Goal: Task Accomplishment & Management: Complete application form

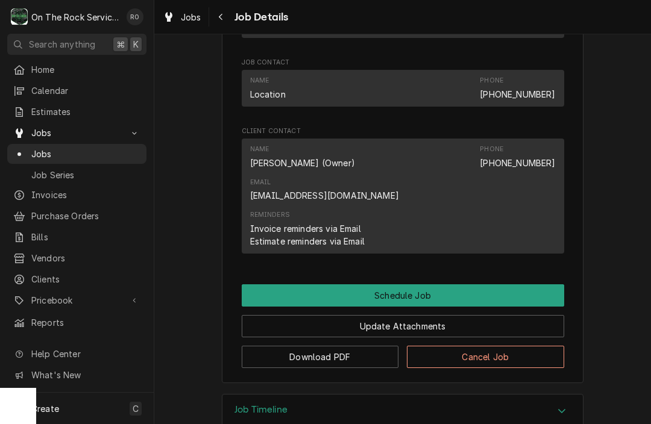
scroll to position [672, 0]
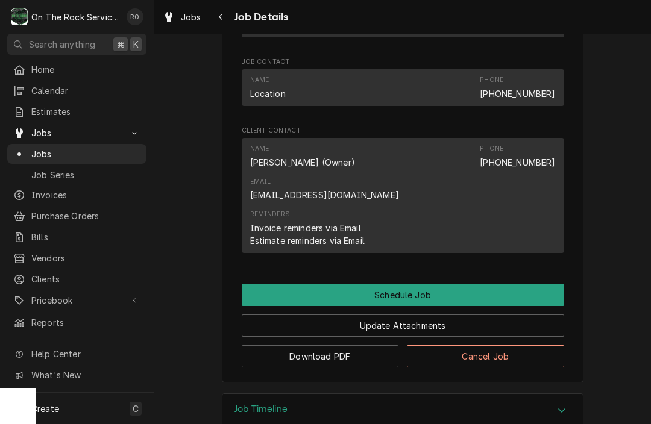
click at [515, 345] on button "Cancel Job" at bounding box center [485, 356] width 157 height 22
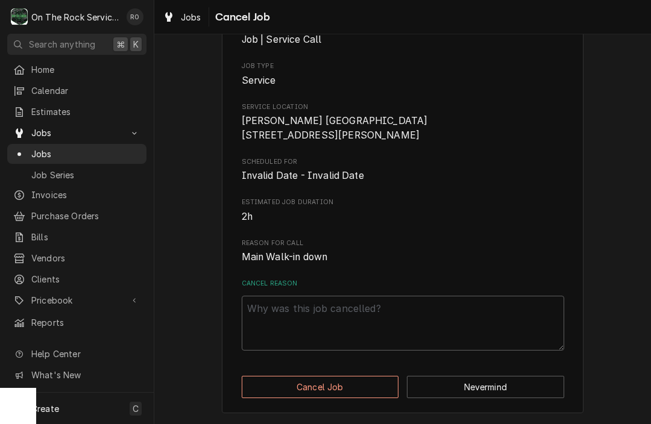
scroll to position [130, 0]
click at [406, 316] on textarea "Cancel Reason" at bounding box center [403, 323] width 322 height 55
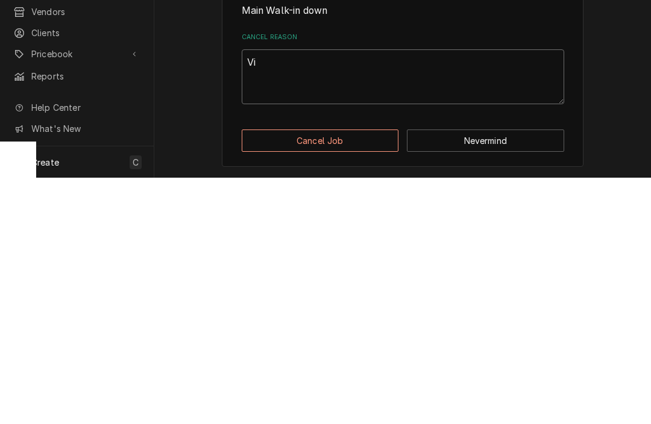
type textarea "Vid"
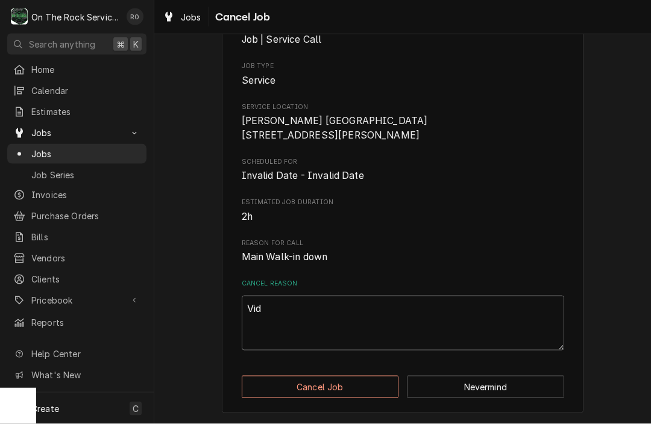
type textarea "x"
type textarea "Vi"
type textarea "x"
type textarea "V"
type textarea "x"
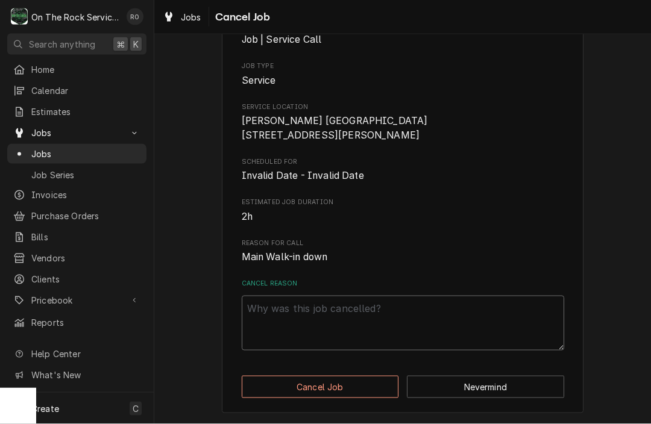
type textarea "x"
type textarea "C"
type textarea "x"
type textarea "Cu"
type textarea "x"
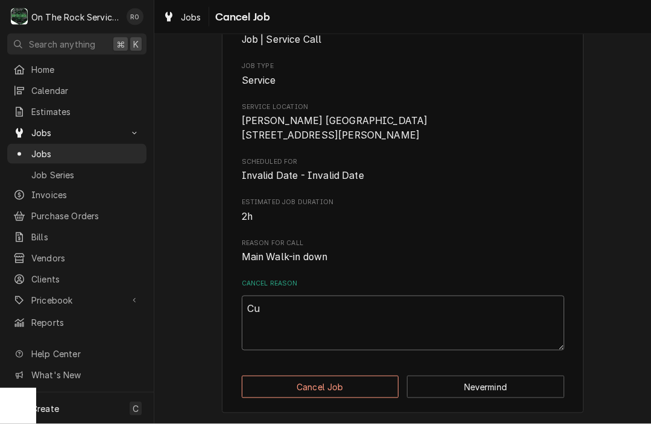
type textarea "Cus"
type textarea "x"
type textarea "Cust"
type textarea "x"
type textarea "Custo"
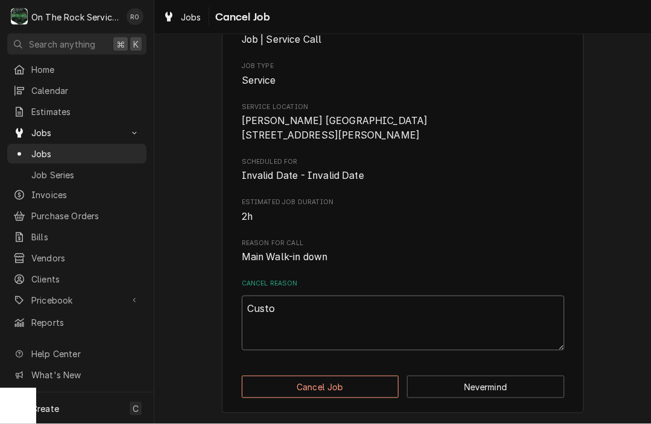
type textarea "x"
type textarea "Custom"
type textarea "x"
type textarea "Custome"
type textarea "x"
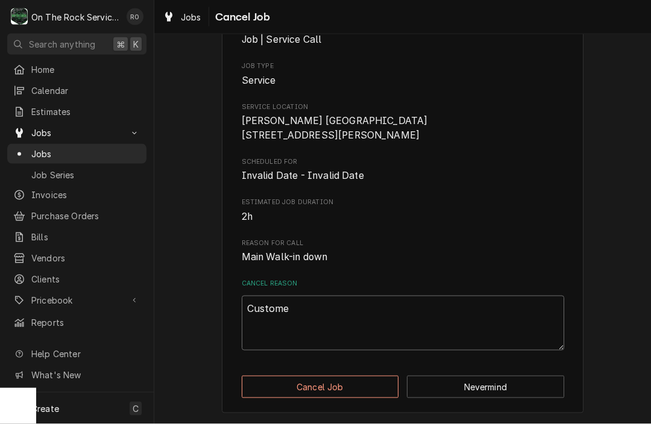
type textarea "Customer"
type textarea "x"
type textarea "Customer"
type textarea "x"
type textarea "Customer c"
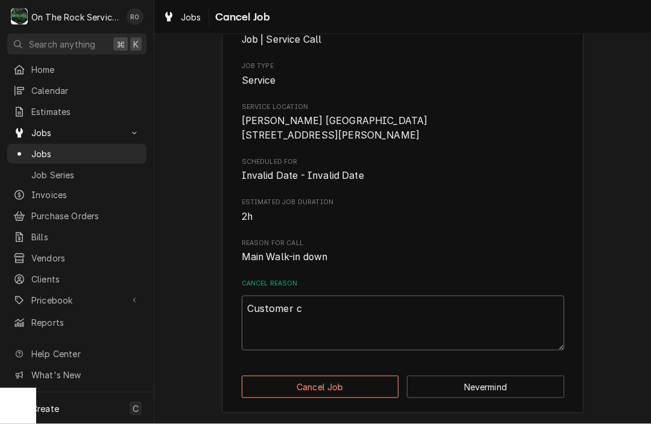
type textarea "x"
type textarea "Customer ca"
type textarea "x"
type textarea "Customer can"
type textarea "x"
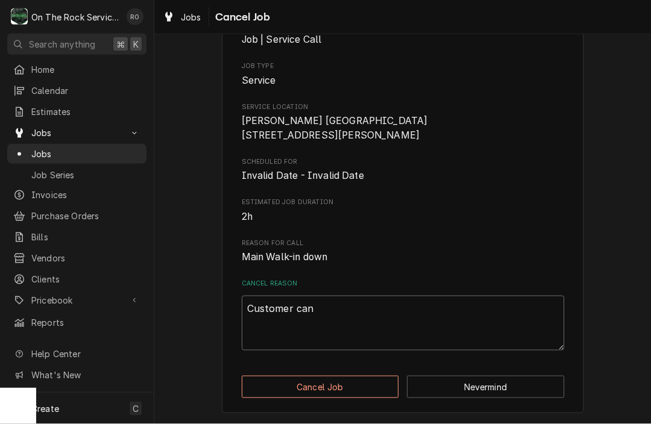
type textarea "Customer canc"
type textarea "x"
type textarea "Customer cance"
type textarea "x"
type textarea "Customer cancel"
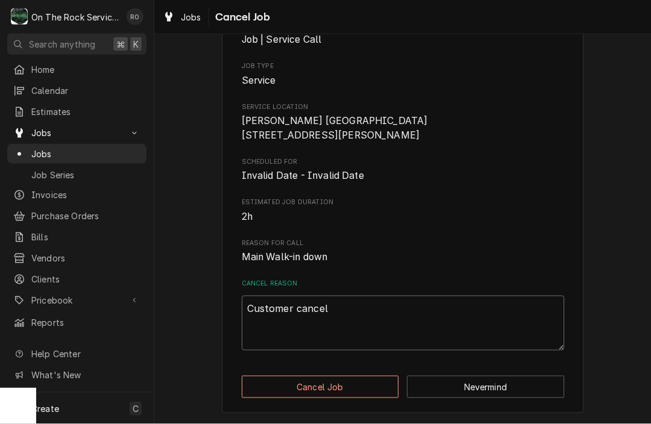
type textarea "x"
type textarea "Customer cancell"
type textarea "x"
type textarea "Customer cancelle"
type textarea "x"
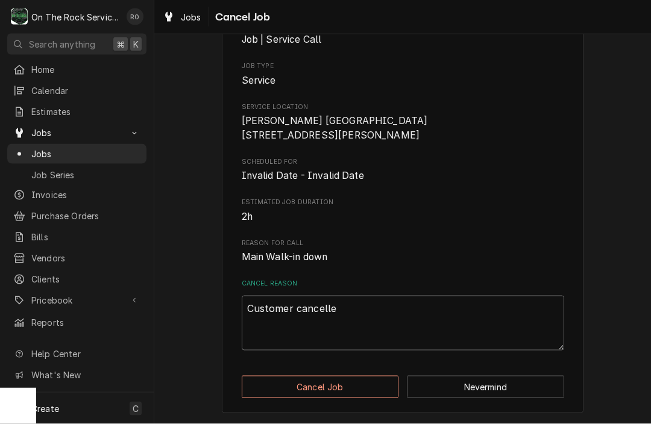
type textarea "Customer cancelled"
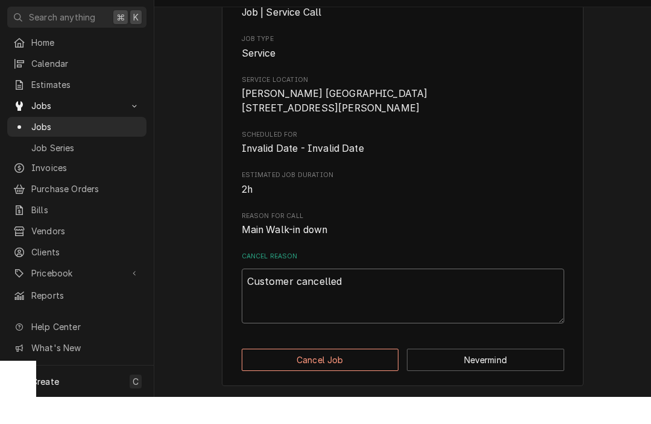
type textarea "x"
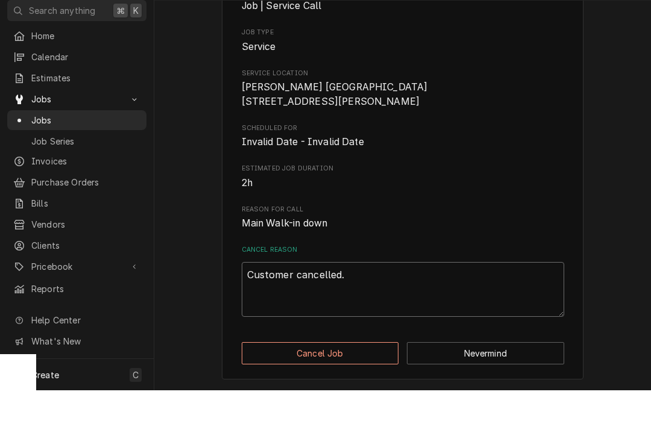
scroll to position [1, 0]
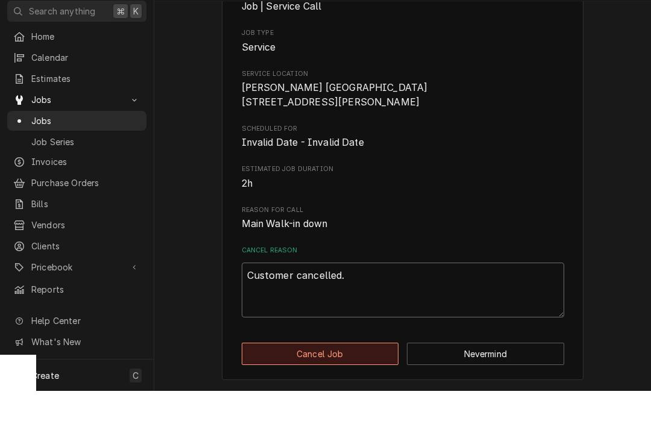
type textarea "Customer cancelled."
click at [329, 376] on button "Cancel Job" at bounding box center [320, 387] width 157 height 22
type textarea "x"
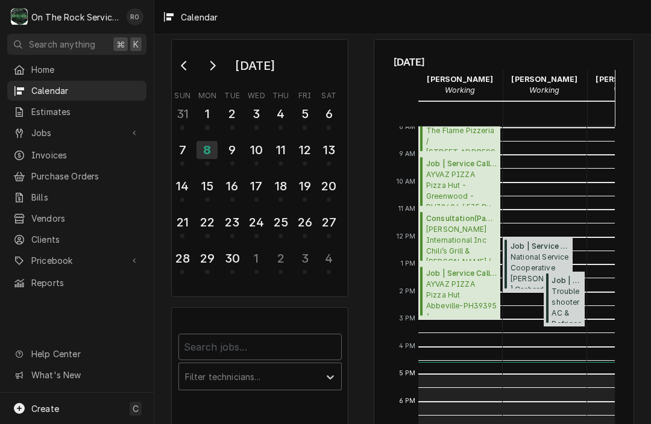
scroll to position [19, 0]
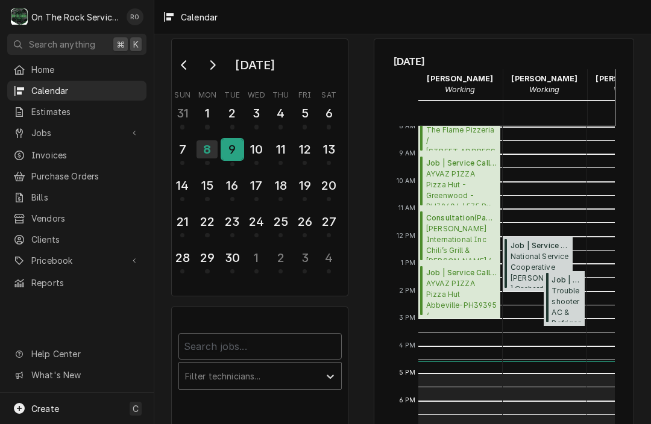
click at [232, 148] on div "9" at bounding box center [232, 149] width 21 height 20
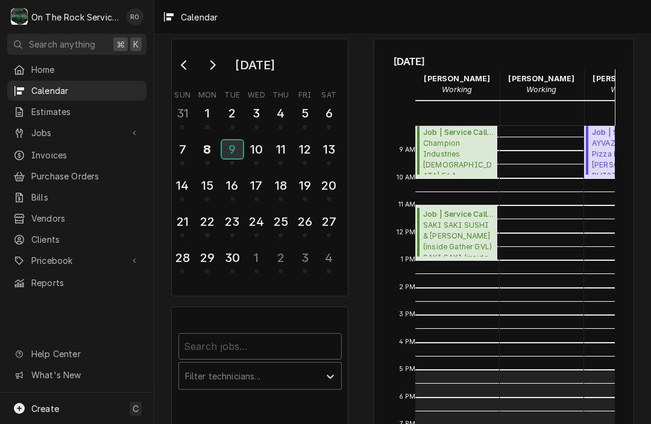
scroll to position [0, 0]
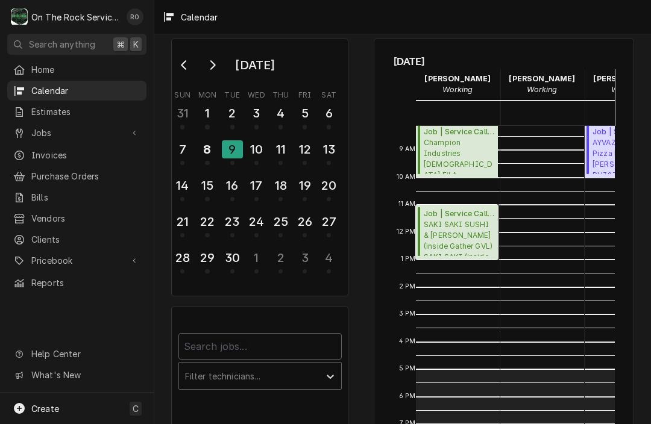
click at [450, 239] on span "SAKI SAKI SUSHI & HIBACHI (inside Gather GVL) SAKI SAKI (inside Gather GVL) / 1…" at bounding box center [459, 237] width 71 height 37
click at [262, 147] on div "10" at bounding box center [256, 149] width 21 height 20
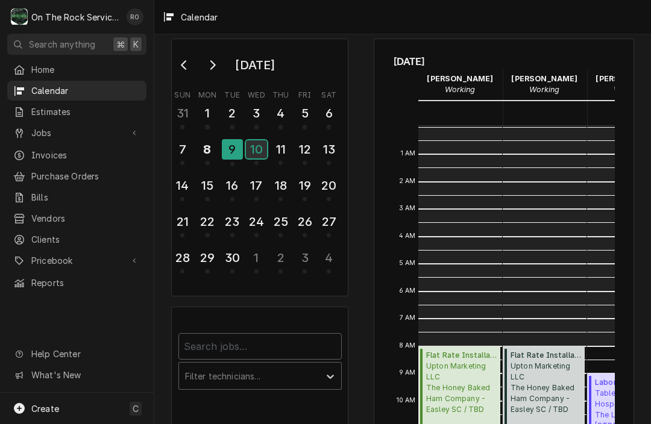
scroll to position [219, 0]
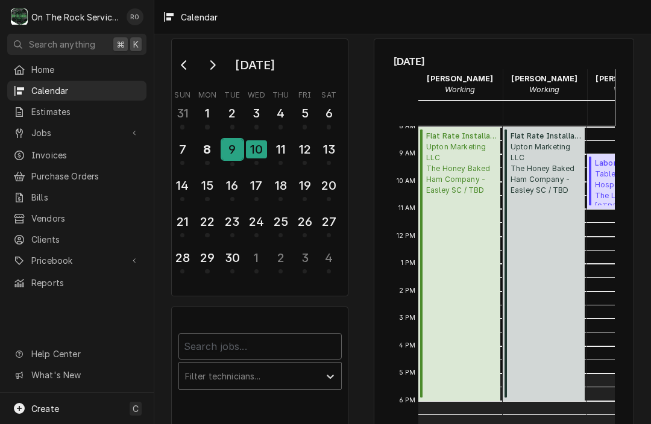
click at [227, 149] on div "9" at bounding box center [232, 149] width 21 height 20
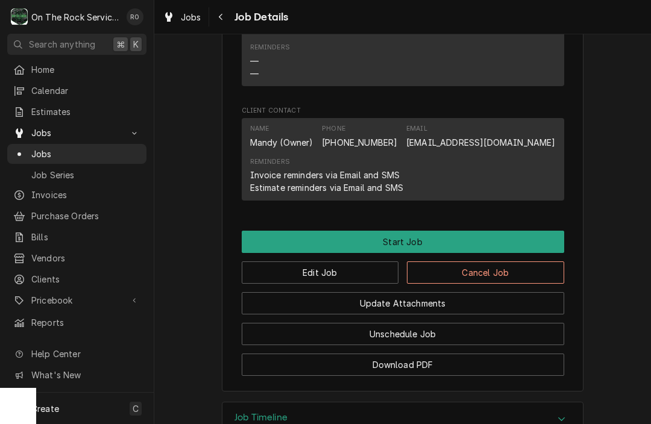
scroll to position [1007, 0]
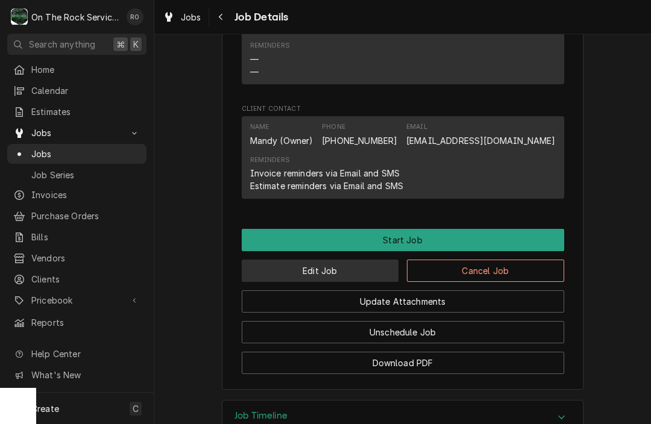
click at [373, 269] on button "Edit Job" at bounding box center [320, 271] width 157 height 22
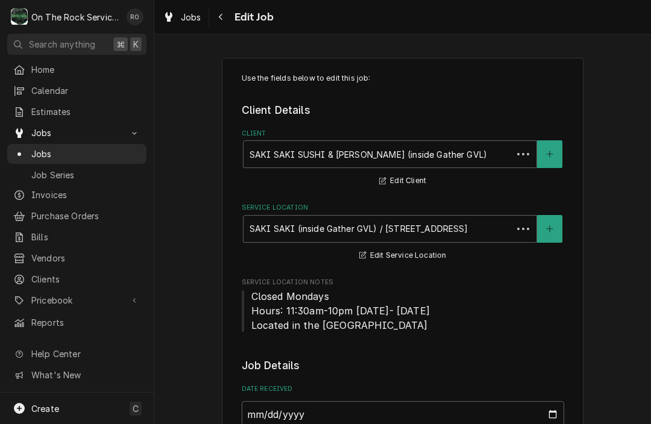
type textarea "x"
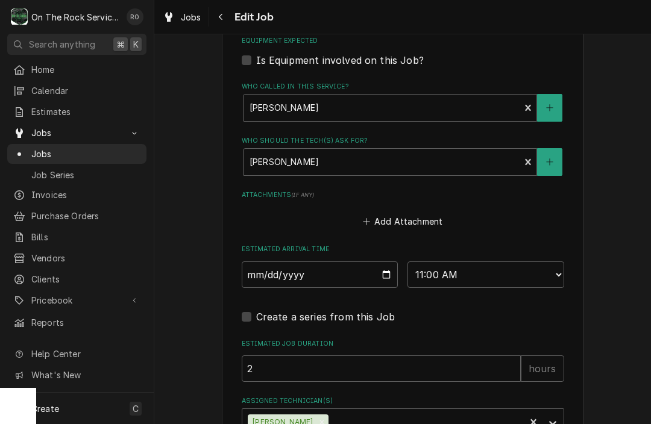
scroll to position [822, 0]
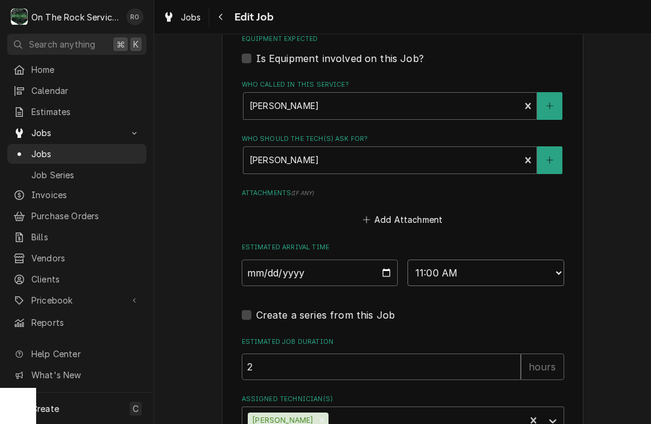
click at [435, 262] on select "AM / PM 6:00 AM 6:15 AM 6:30 AM 6:45 AM 7:00 AM 7:15 AM 7:30 AM 7:45 AM 8:00 AM…" at bounding box center [485, 273] width 157 height 27
select select "14:00:00"
click at [350, 272] on input "2025-09-09" at bounding box center [320, 273] width 157 height 27
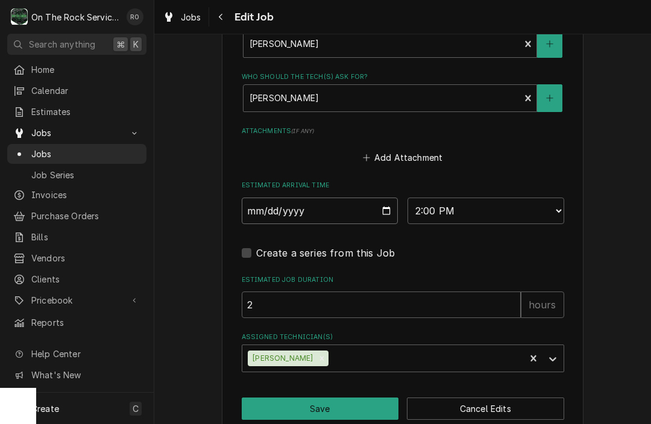
scroll to position [885, 0]
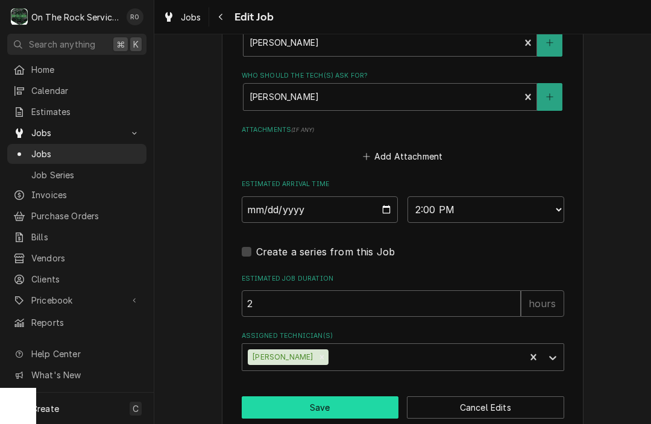
click at [325, 397] on button "Save" at bounding box center [320, 408] width 157 height 22
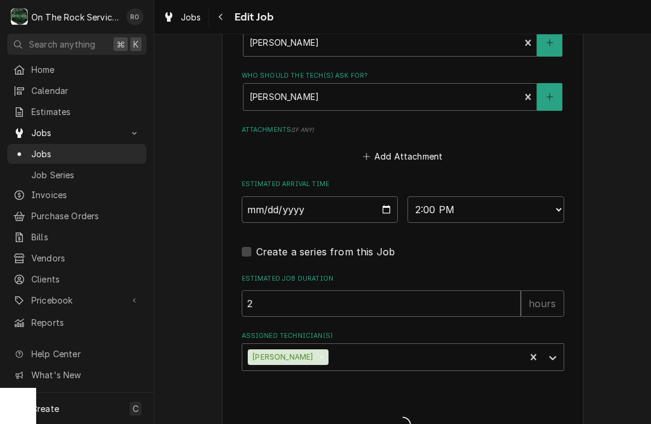
type textarea "x"
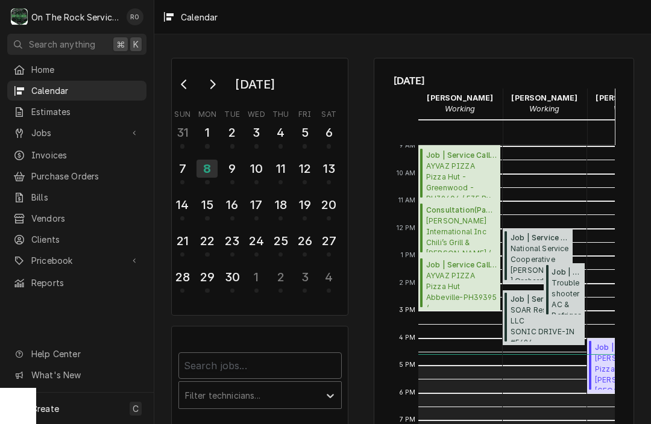
scroll to position [246, 0]
click at [64, 131] on span "Jobs" at bounding box center [76, 133] width 91 height 13
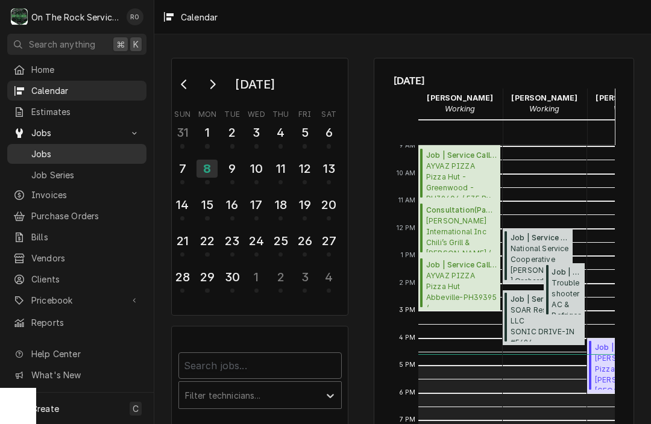
click at [67, 153] on span "Jobs" at bounding box center [85, 154] width 109 height 13
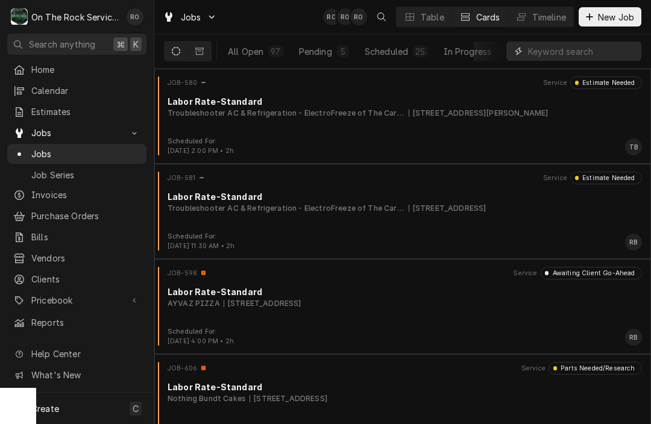
click at [542, 53] on input "Dynamic Content Wrapper" at bounding box center [581, 51] width 107 height 19
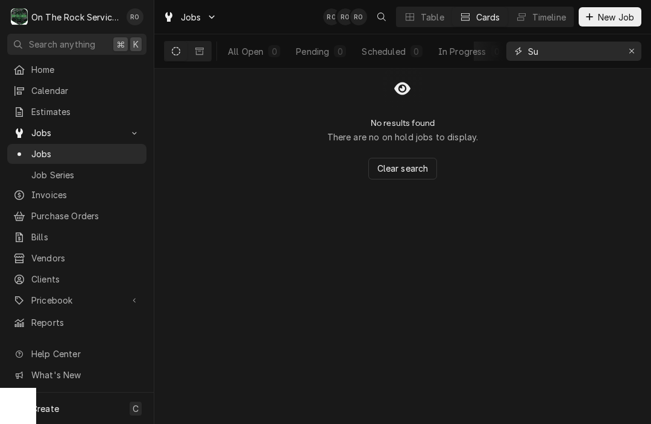
type input "S"
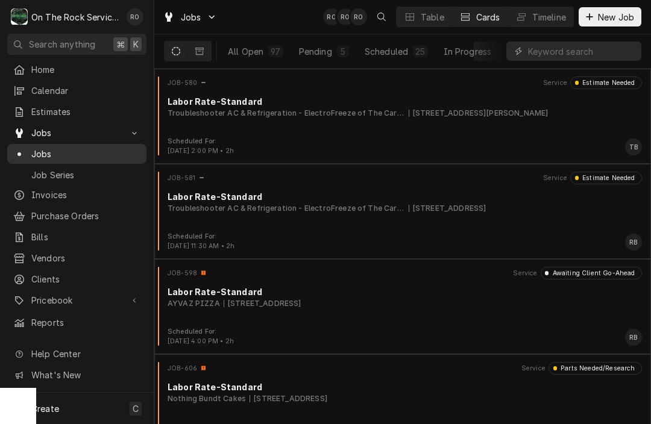
click at [49, 149] on span "Jobs" at bounding box center [85, 154] width 109 height 13
click at [552, 58] on input "Dynamic Content Wrapper" at bounding box center [581, 51] width 107 height 19
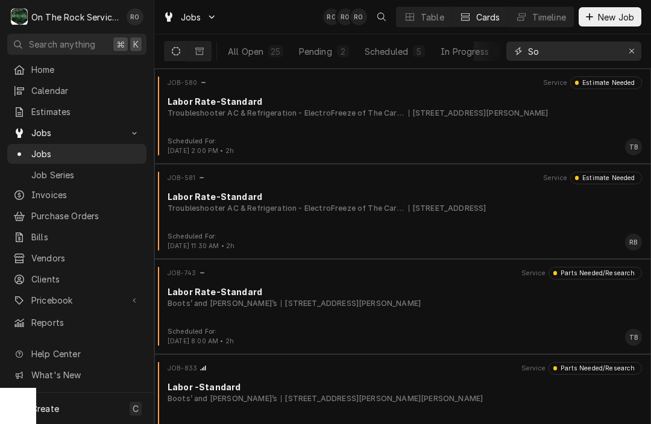
type input "S"
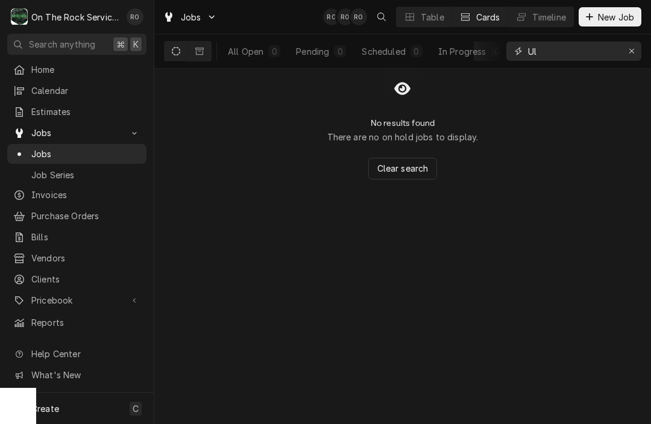
type input "U"
type input "S"
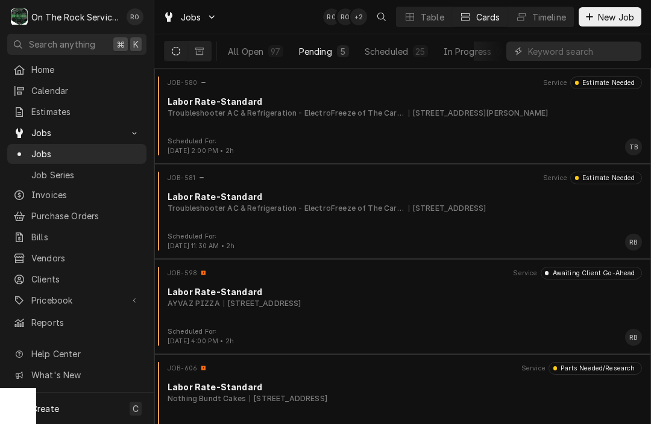
click at [306, 59] on button "Pending 5" at bounding box center [324, 51] width 64 height 19
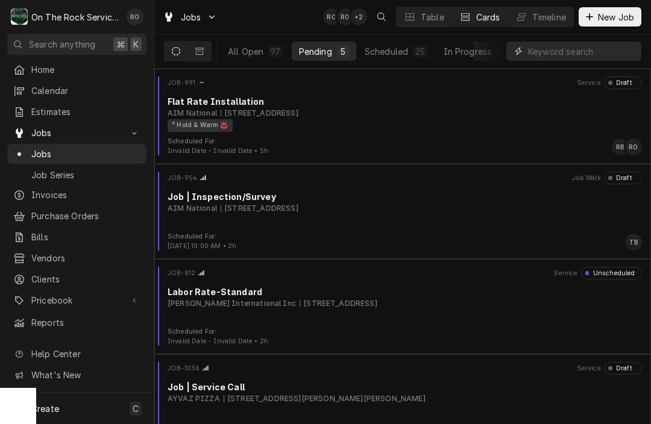
click at [566, 51] on input "Dynamic Content Wrapper" at bounding box center [581, 51] width 107 height 19
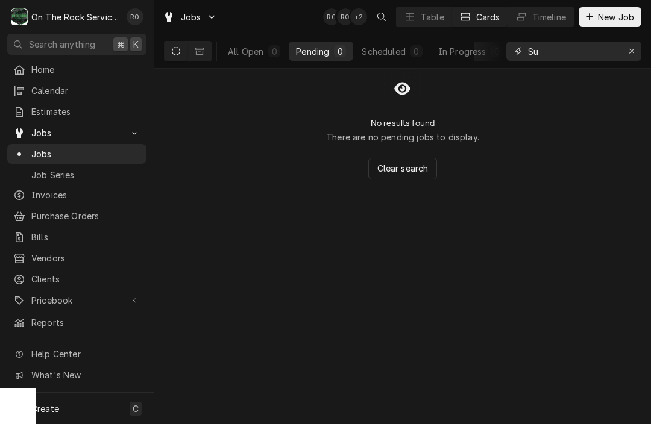
type input "S"
type input "J"
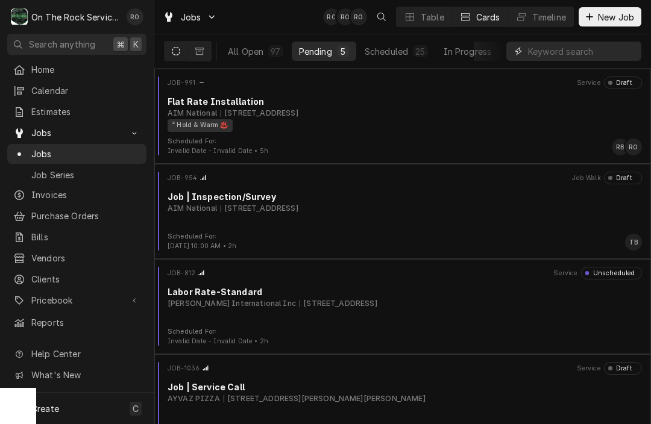
type input "S"
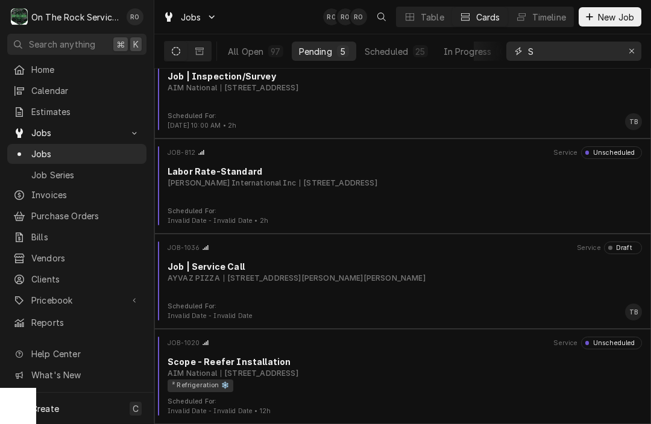
scroll to position [121, 0]
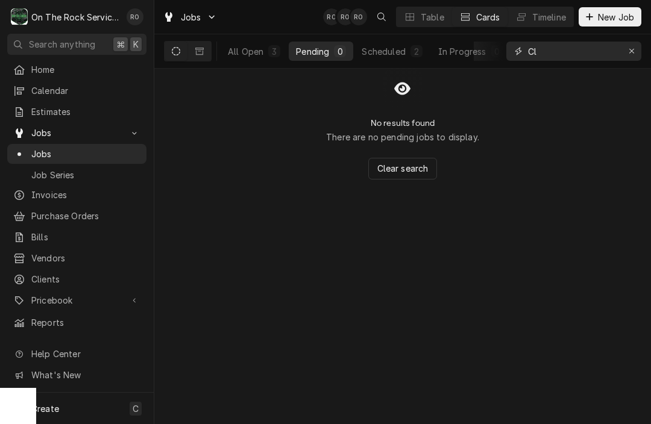
type input "C"
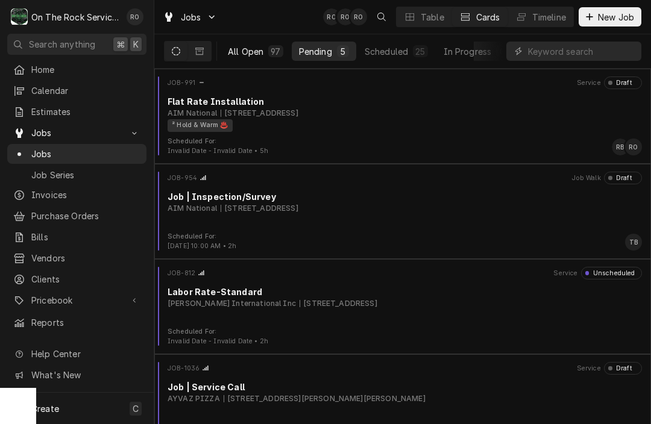
click at [239, 55] on div "All Open" at bounding box center [246, 51] width 36 height 13
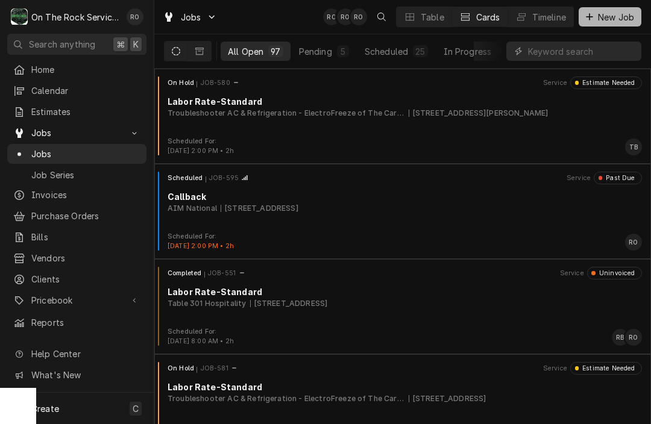
click at [597, 25] on button "New Job" at bounding box center [609, 16] width 63 height 19
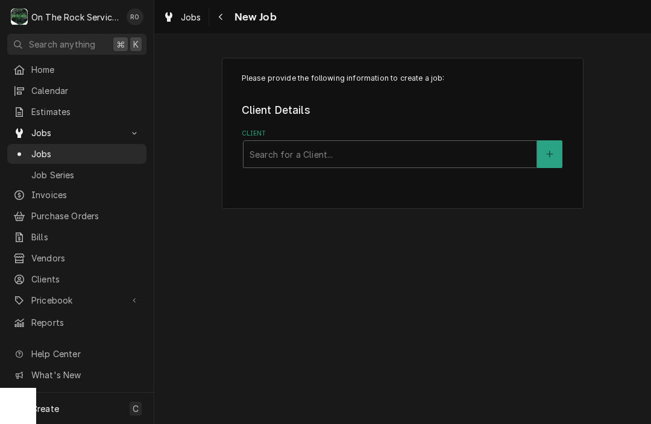
click at [279, 127] on fieldset "Client Details Client Search for a Client..." at bounding box center [403, 135] width 322 height 66
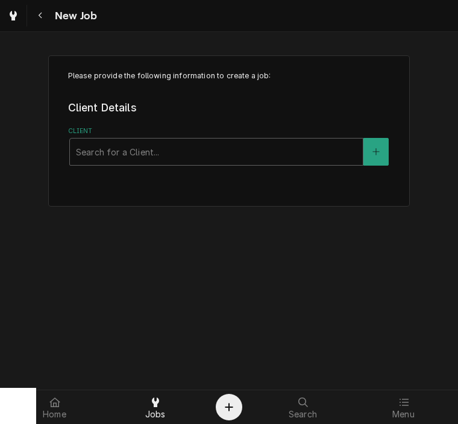
click at [34, 137] on div "Please provide the following information to create a job: Client Details Client…" at bounding box center [229, 131] width 458 height 172
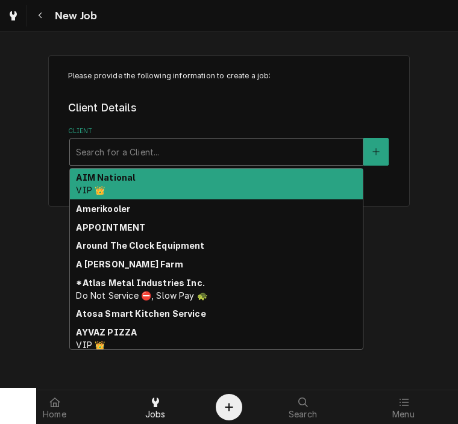
click at [94, 149] on div "Search for a Client..." at bounding box center [216, 152] width 281 height 13
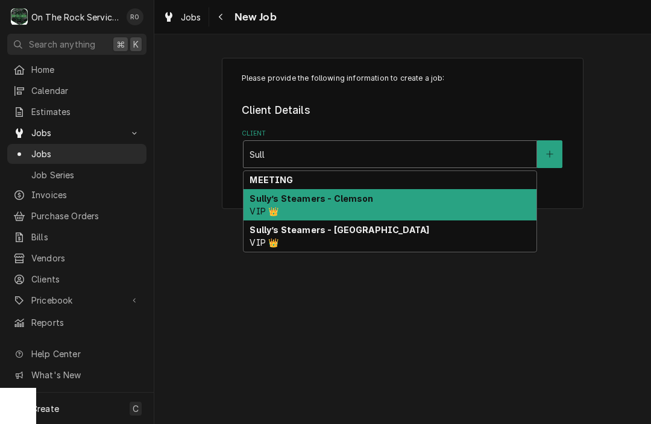
click at [308, 205] on div "Sully’s Steamers - Clemson VIP 👑" at bounding box center [389, 204] width 293 height 31
type input "Sull"
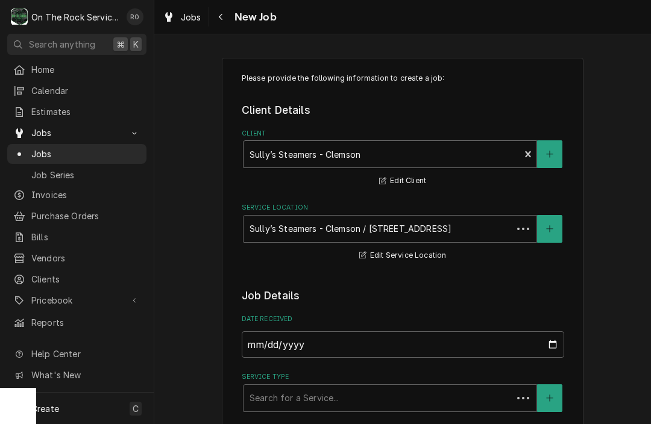
type textarea "x"
click at [433, 351] on input "2025-09-08" at bounding box center [403, 344] width 322 height 27
type input "2025-08-28"
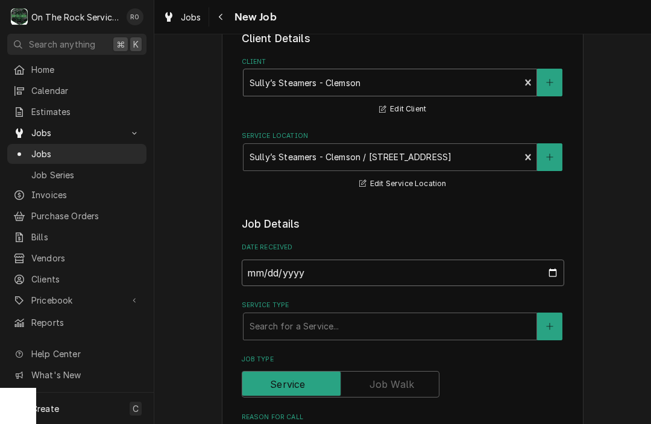
scroll to position [94, 0]
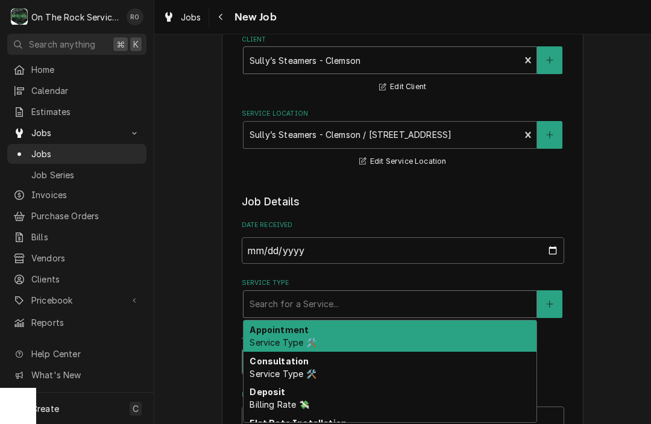
click at [448, 295] on div "Service Type" at bounding box center [389, 304] width 281 height 22
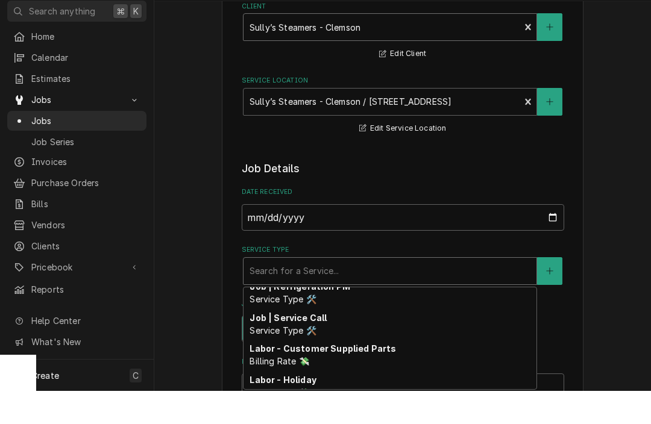
scroll to position [519, 0]
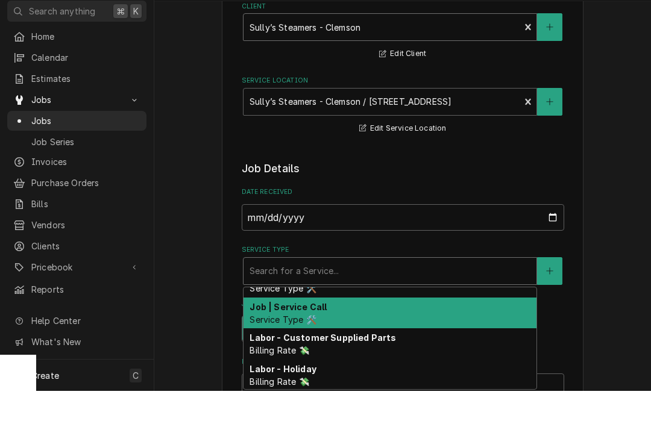
click at [412, 331] on div "Job | Service Call Service Type 🛠️" at bounding box center [389, 346] width 293 height 31
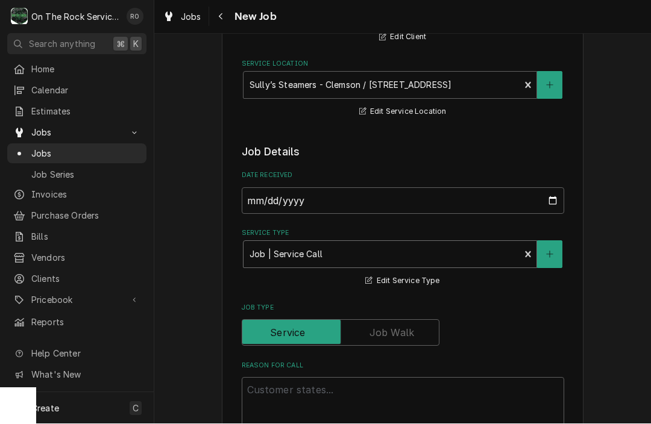
scroll to position [166, 0]
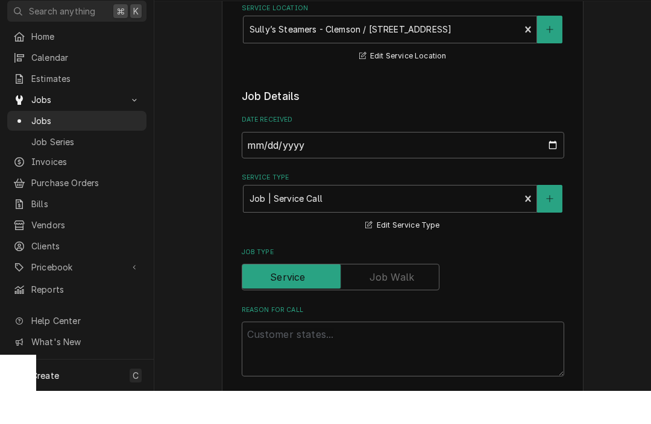
type textarea "x"
type textarea "M"
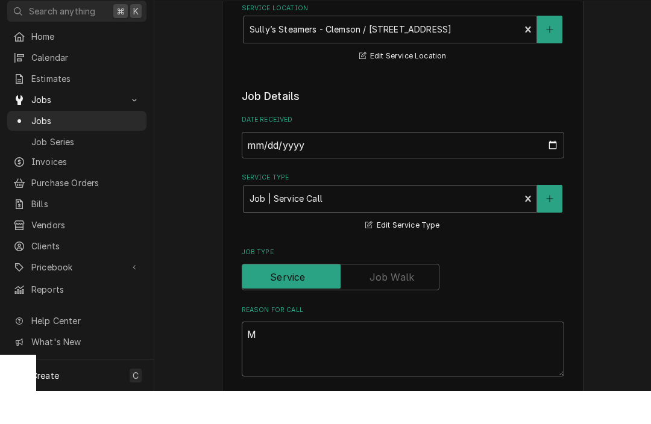
type textarea "x"
type textarea "Mu"
type textarea "x"
type textarea "Mul"
type textarea "x"
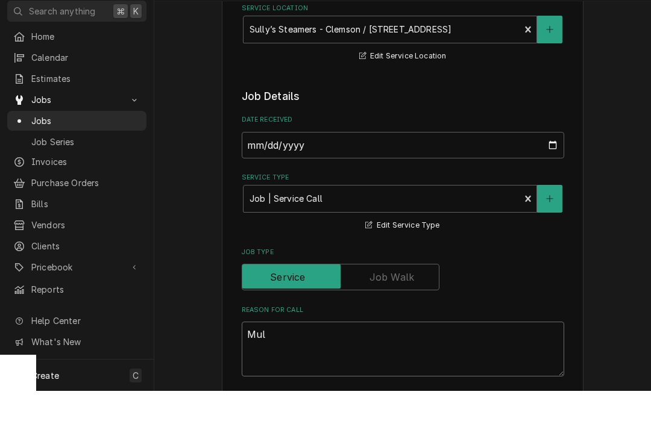
type textarea "Mult"
type textarea "x"
type textarea "Multi"
type textarea "x"
type textarea "Multip"
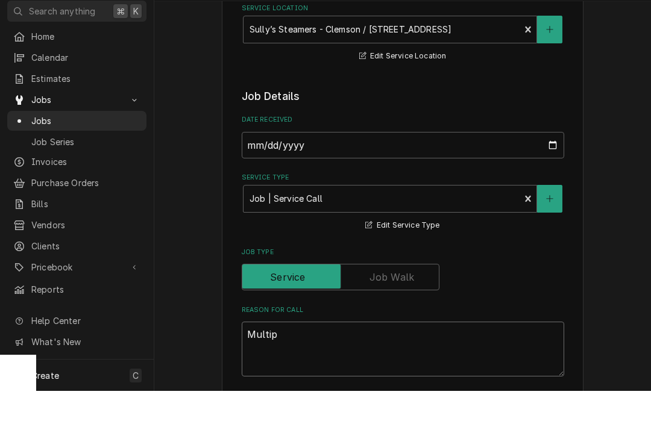
type textarea "x"
type textarea "Multipl"
type textarea "x"
type textarea "Multiple"
type textarea "x"
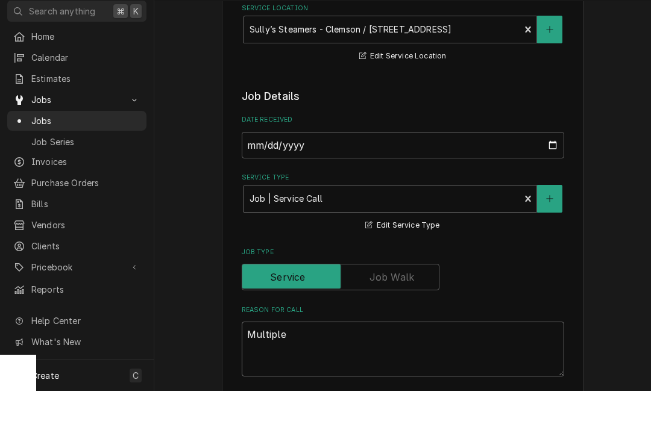
type textarea "Multiple"
type textarea "x"
type textarea "Multiple s"
type textarea "x"
type textarea "Multiple st"
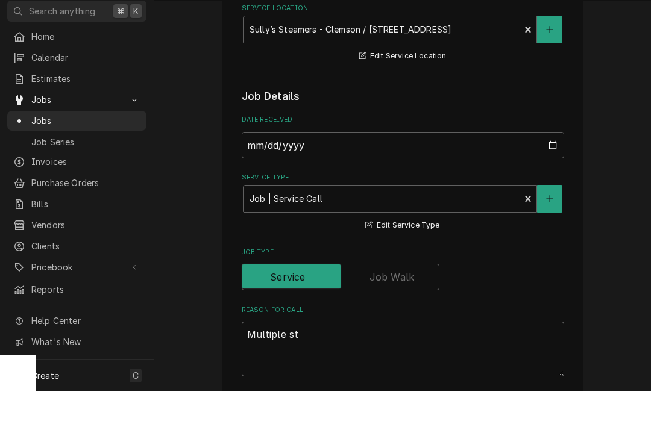
type textarea "x"
type textarea "Multiple sta"
type textarea "x"
type textarea "Multiple st"
type textarea "x"
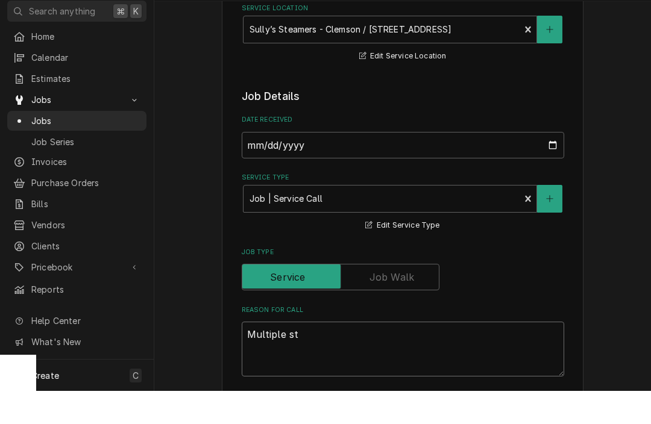
type textarea "Multiple ste"
type textarea "x"
type textarea "Multiple stea"
type textarea "x"
type textarea "Multiple steam"
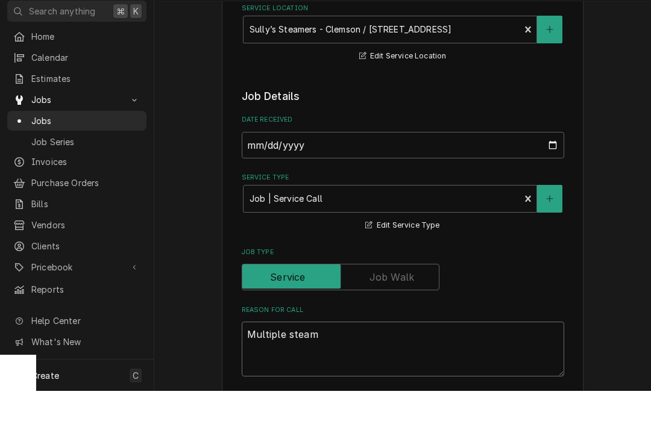
type textarea "x"
type textarea "Multiple steame"
type textarea "x"
type textarea "Multiple steamer"
type textarea "x"
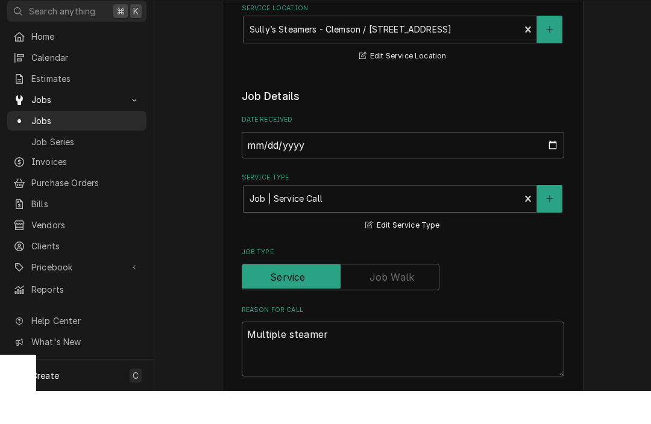
type textarea "Multiple steamers"
type textarea "x"
type textarea "Multiple steamers"
type textarea "x"
type textarea "Multiple steamers a"
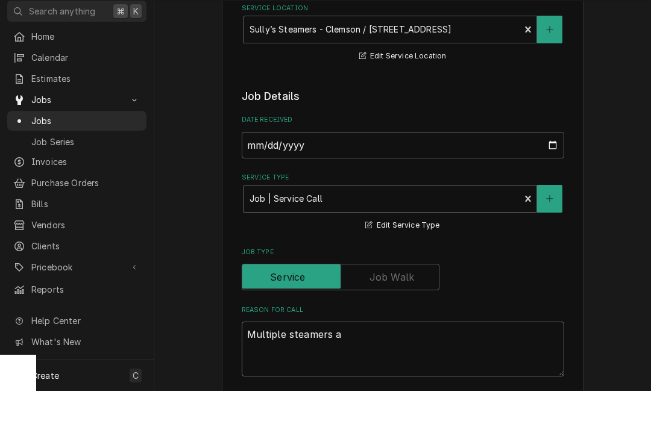
type textarea "x"
type textarea "Multiple steamers ar"
type textarea "x"
type textarea "Multiple steamers are"
type textarea "x"
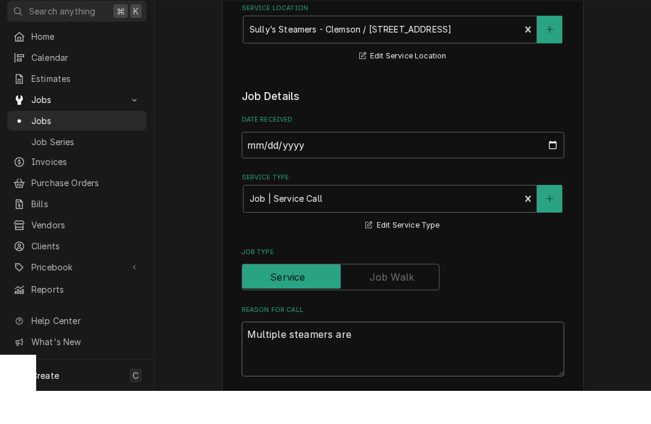
type textarea "Multiple steamers are"
type textarea "x"
type textarea "Multiple steamers are d"
type textarea "x"
type textarea "Multiple steamers are do"
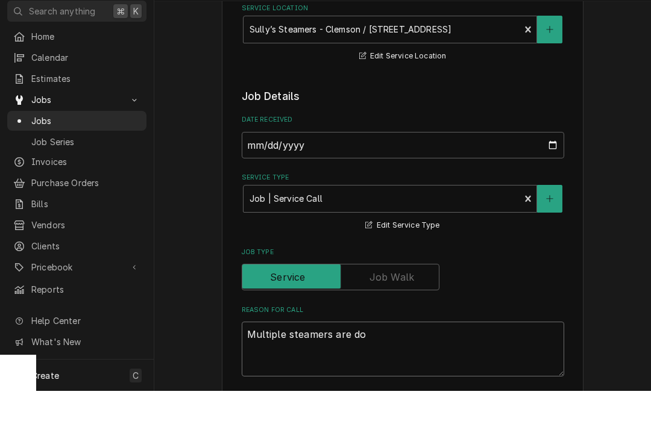
type textarea "x"
type textarea "Multiple steamers are dow"
type textarea "x"
type textarea "Multiple steamers are down"
type textarea "x"
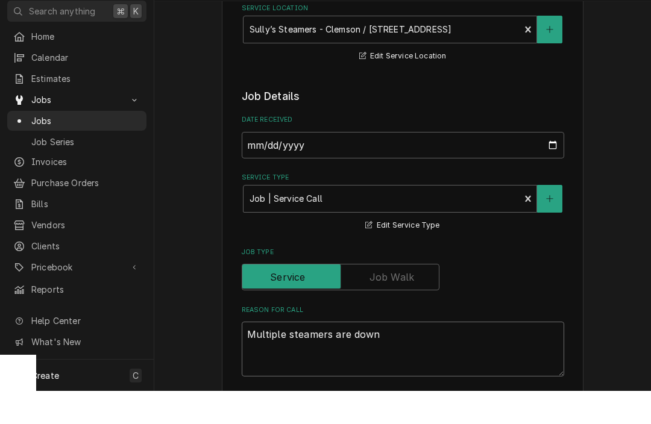
type textarea "Multiple steamers are down."
type textarea "x"
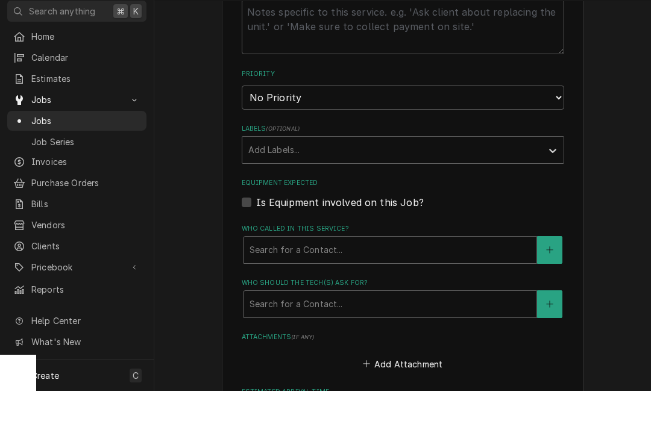
scroll to position [593, 0]
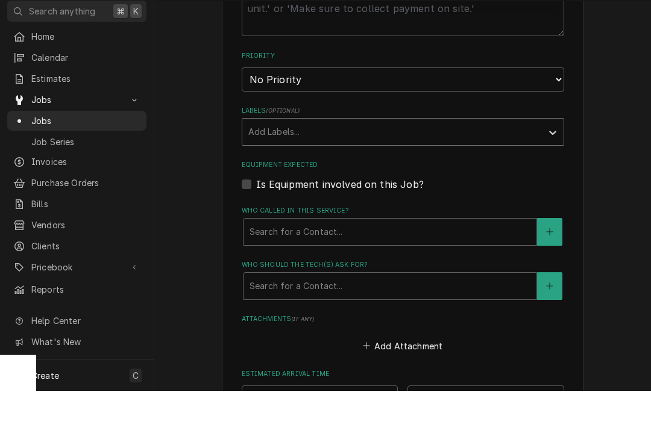
type textarea "Multiple steamers are down."
click at [334, 154] on div "Labels" at bounding box center [391, 165] width 287 height 22
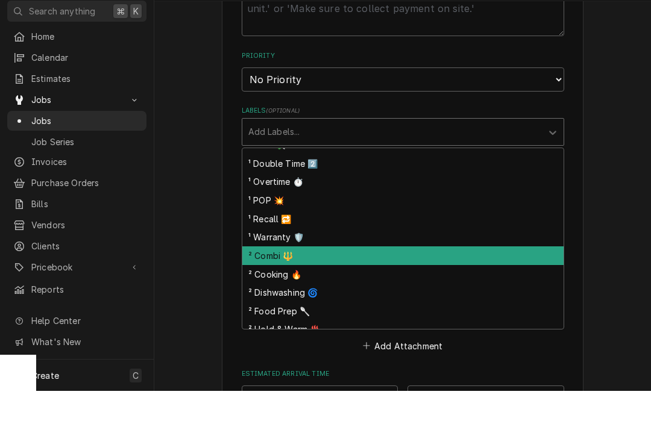
scroll to position [31, 0]
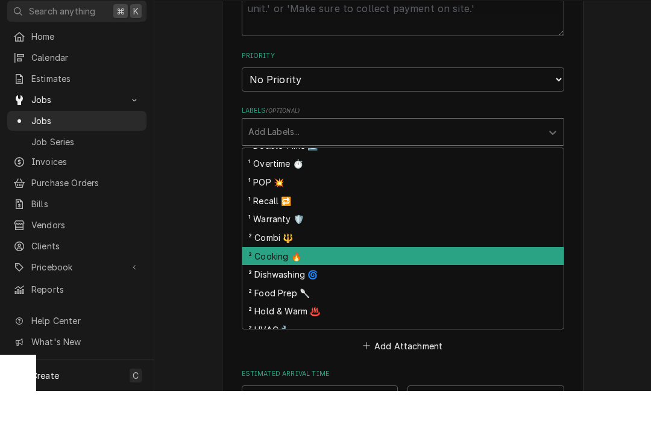
click at [306, 280] on div "² Cooking 🔥" at bounding box center [402, 289] width 321 height 19
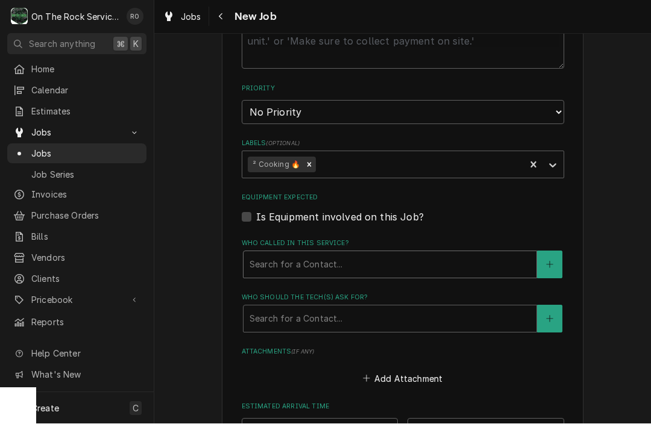
click at [306, 254] on div "Who called in this service?" at bounding box center [389, 265] width 281 height 22
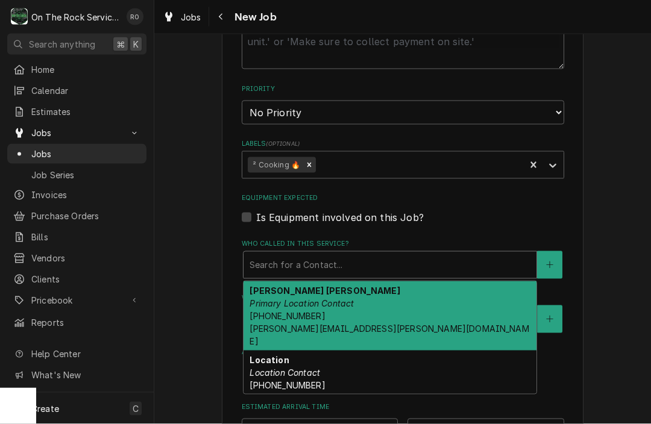
click at [308, 286] on strong "Cooper Massey" at bounding box center [324, 291] width 150 height 10
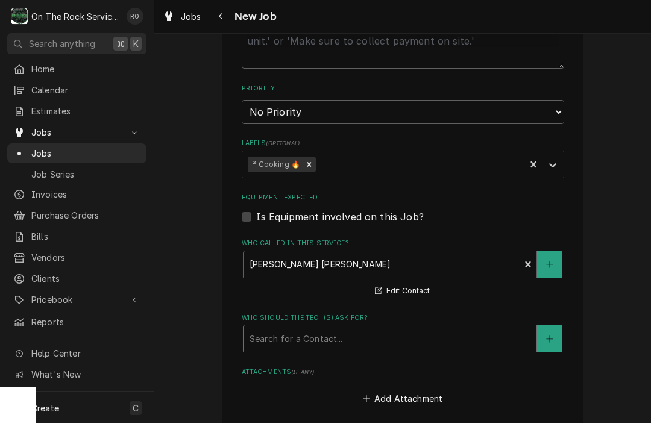
click at [310, 328] on div "Who should the tech(s) ask for?" at bounding box center [389, 339] width 281 height 22
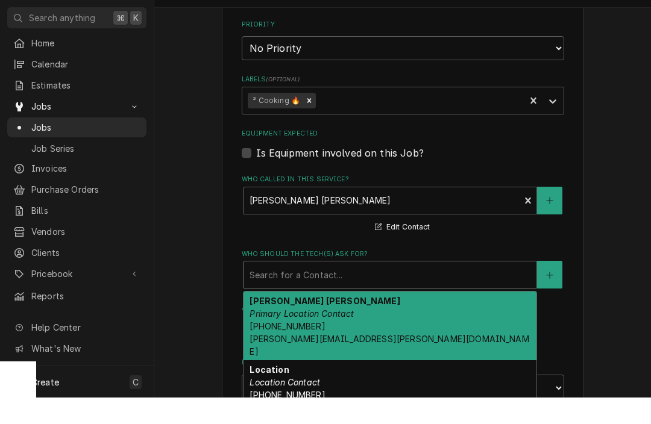
scroll to position [639, 0]
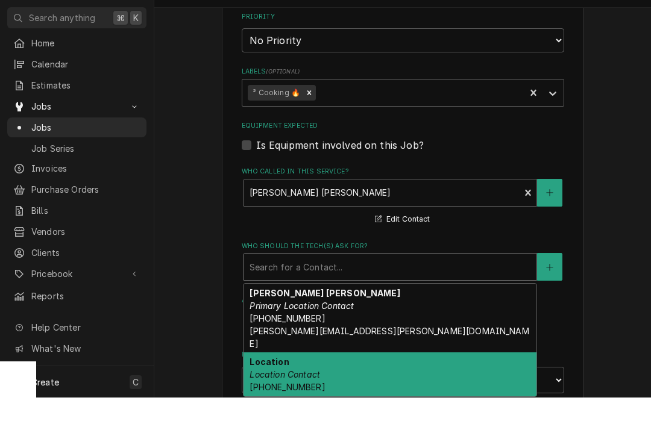
click at [314, 379] on div "Location Location Contact (864) 722-9285" at bounding box center [389, 401] width 293 height 44
type textarea "x"
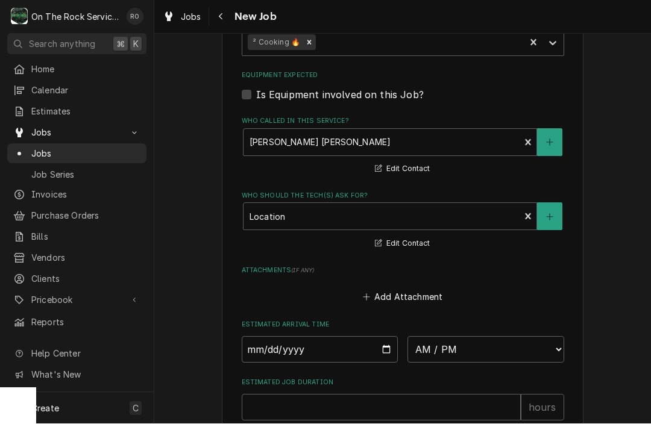
scroll to position [729, 0]
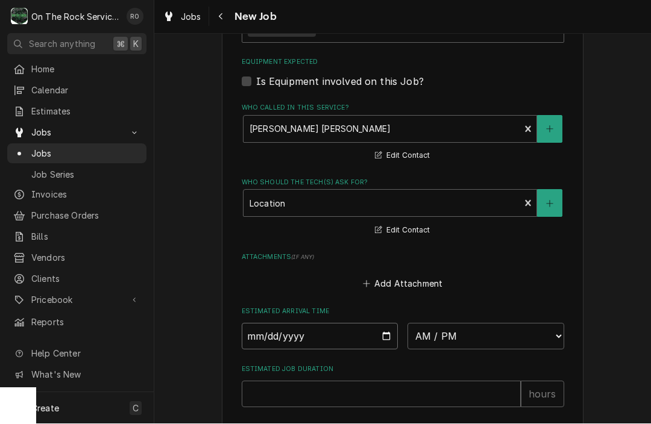
type input "2025-09-08"
click at [315, 333] on input "2025-09-08" at bounding box center [320, 337] width 157 height 27
type textarea "x"
type input "2025-09-09"
type textarea "x"
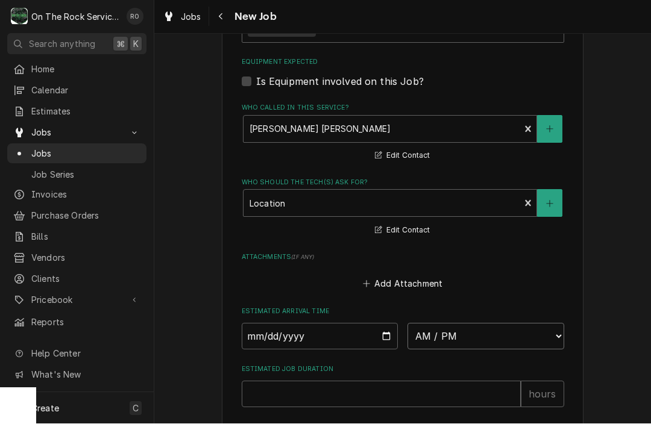
select select "11:00:00"
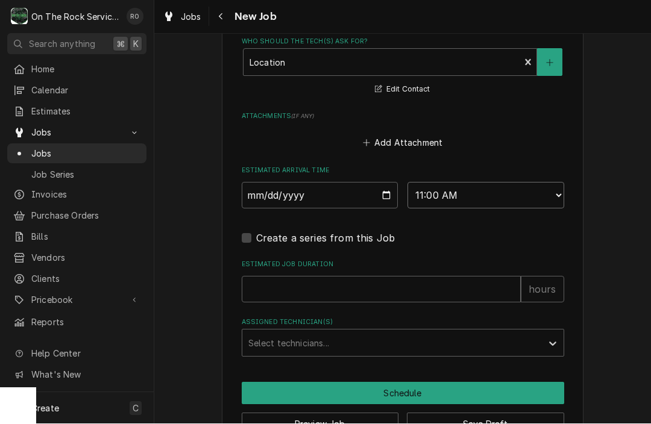
scroll to position [878, 0]
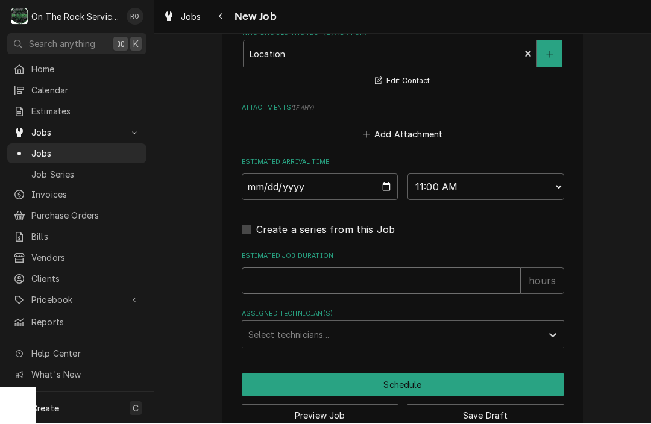
click at [431, 268] on input "Estimated Job Duration" at bounding box center [381, 281] width 279 height 27
type textarea "x"
type input "2"
type textarea "x"
type input "2"
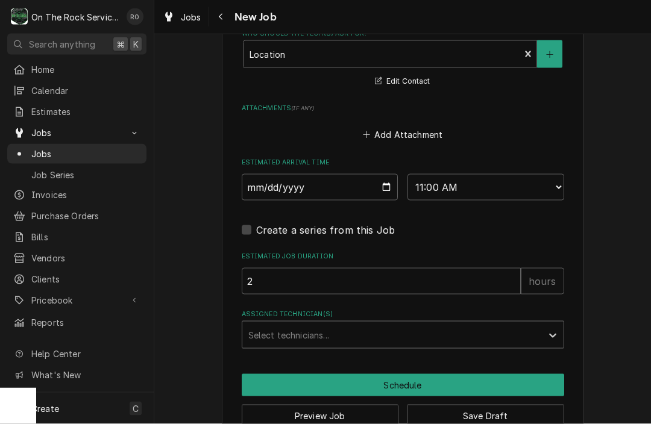
click at [422, 324] on div "Assigned Technician(s)" at bounding box center [391, 335] width 287 height 22
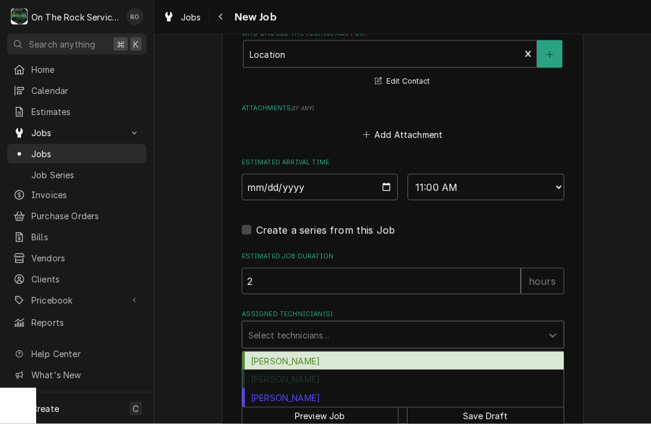
click at [410, 352] on div "[PERSON_NAME]" at bounding box center [402, 361] width 321 height 19
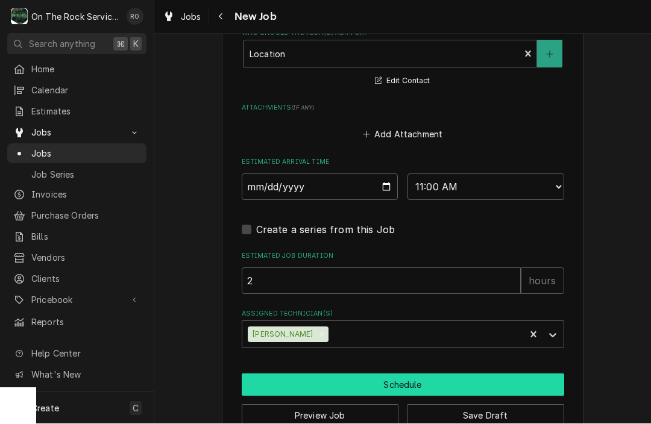
click at [404, 374] on button "Schedule" at bounding box center [403, 385] width 322 height 22
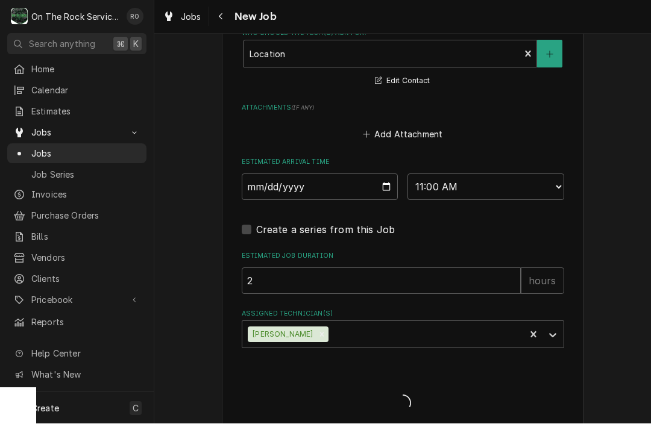
type textarea "x"
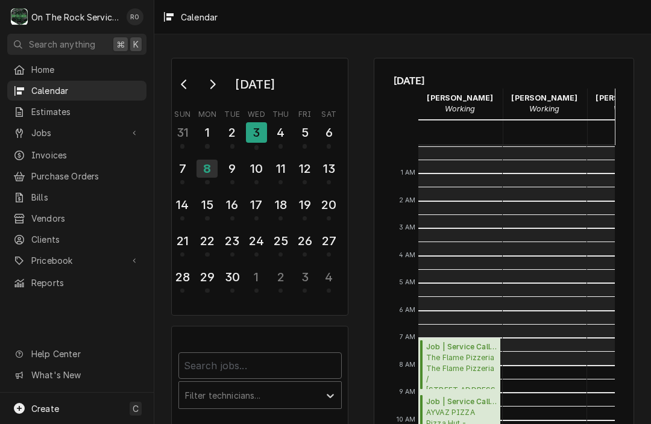
scroll to position [219, 0]
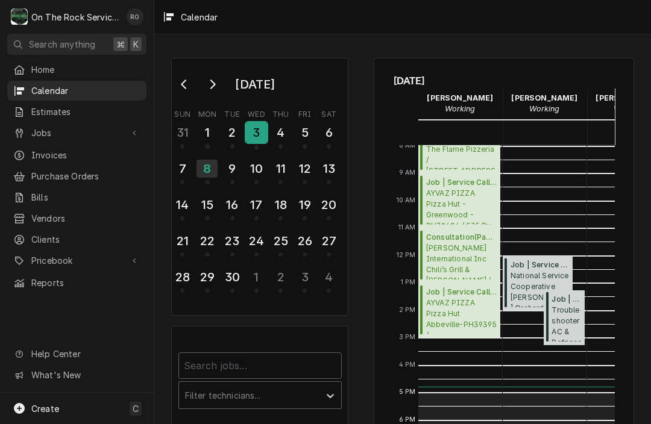
click at [262, 143] on div "3" at bounding box center [256, 132] width 21 height 20
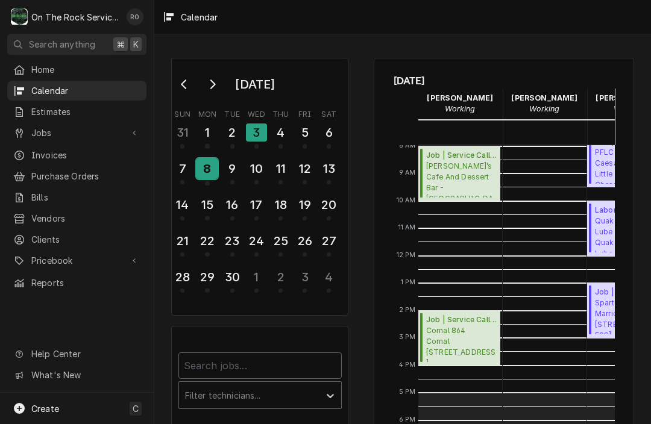
click at [215, 163] on div "8" at bounding box center [206, 168] width 21 height 20
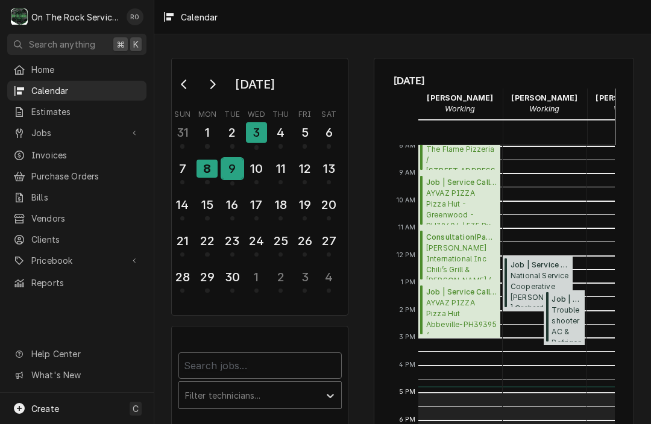
click at [227, 166] on div "9" at bounding box center [232, 168] width 21 height 20
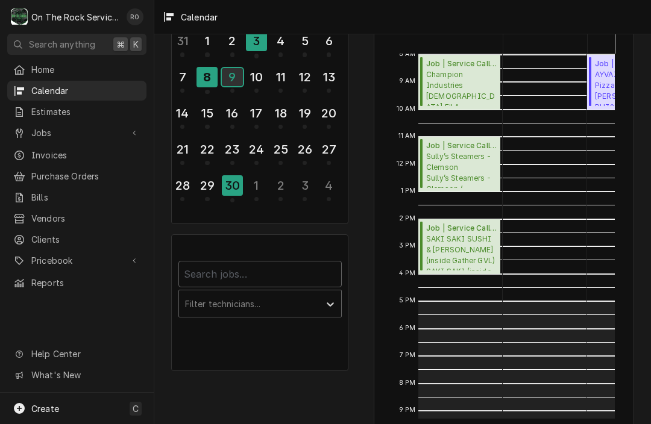
scroll to position [81, 0]
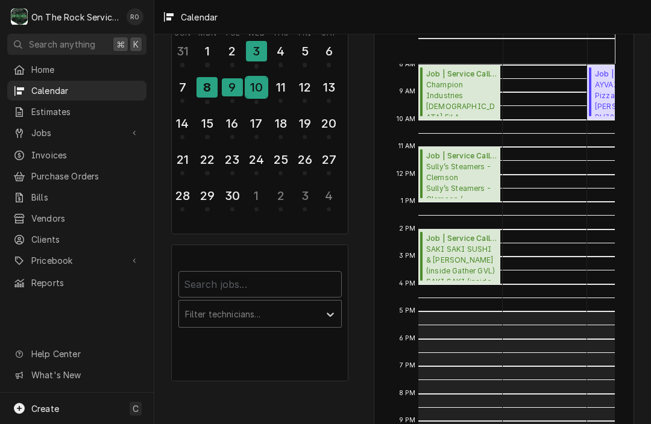
click at [257, 92] on div "10" at bounding box center [256, 87] width 21 height 20
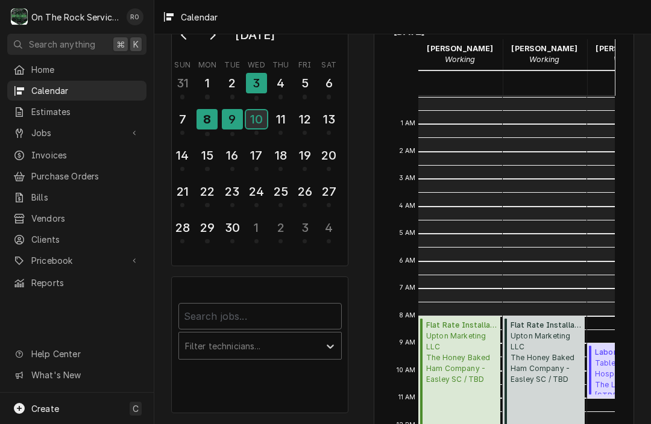
scroll to position [219, 0]
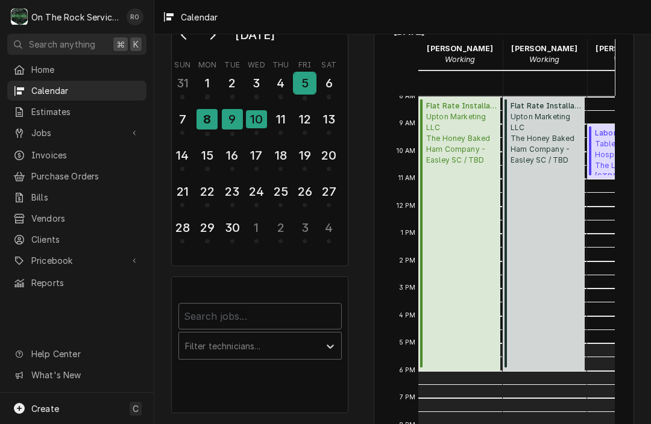
click at [301, 86] on div "5" at bounding box center [304, 83] width 21 height 20
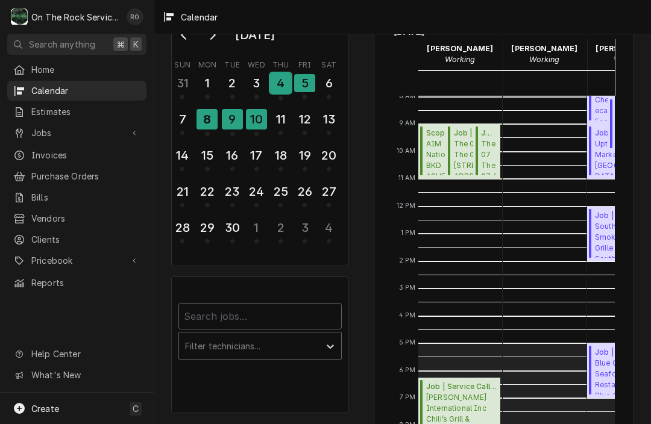
click at [280, 87] on div "4" at bounding box center [280, 83] width 21 height 20
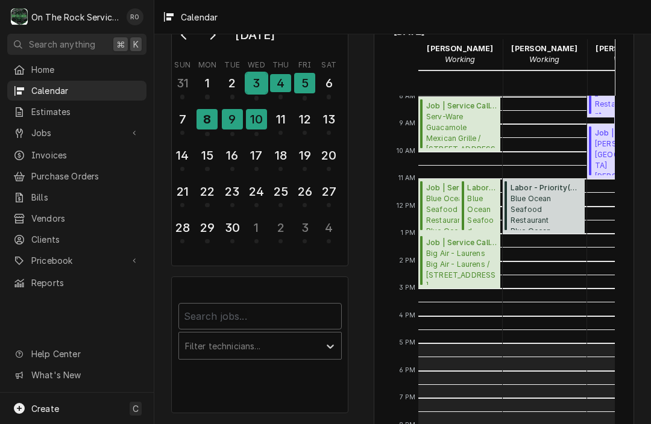
click at [257, 84] on div "3" at bounding box center [256, 83] width 21 height 20
